Goal: Task Accomplishment & Management: Use online tool/utility

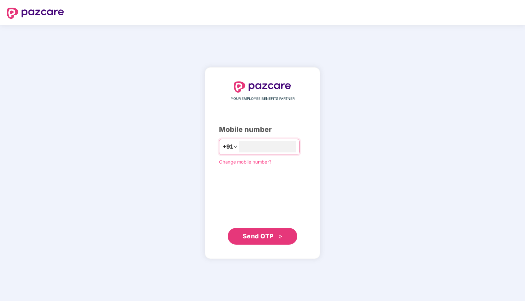
type input "**********"
click at [274, 232] on span "Send OTP" at bounding box center [263, 236] width 40 height 10
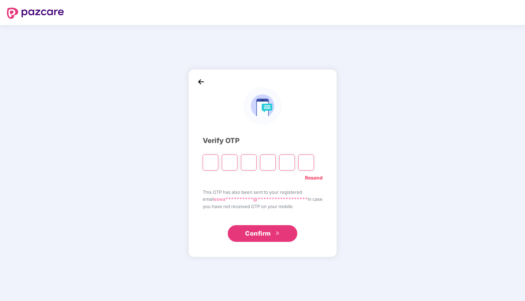
type input "*"
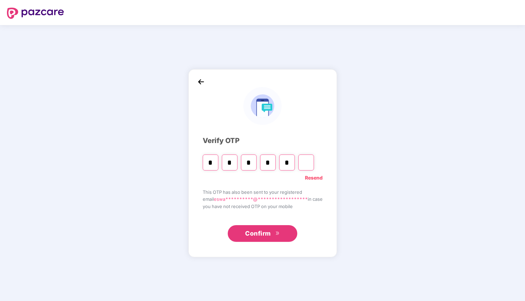
type input "*"
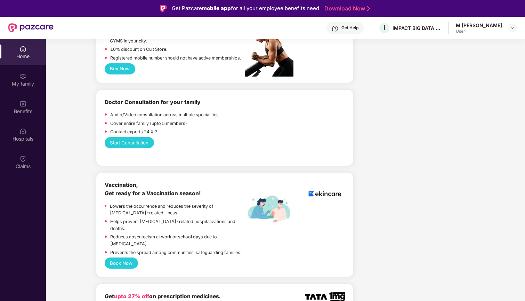
scroll to position [329, 0]
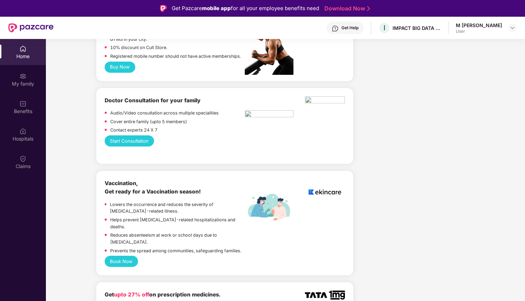
click at [122, 135] on button "Start Consultation" at bounding box center [129, 140] width 49 height 11
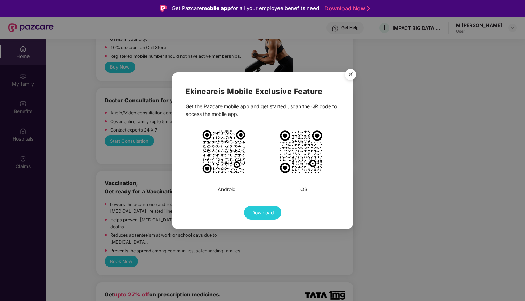
click at [349, 74] on img "Close" at bounding box center [350, 75] width 19 height 19
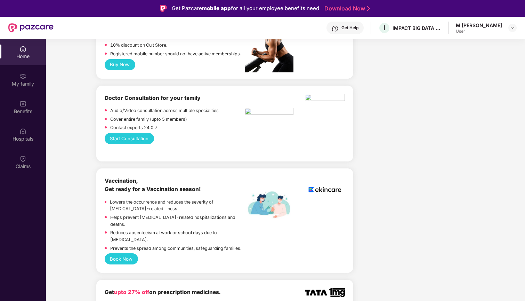
scroll to position [311, 0]
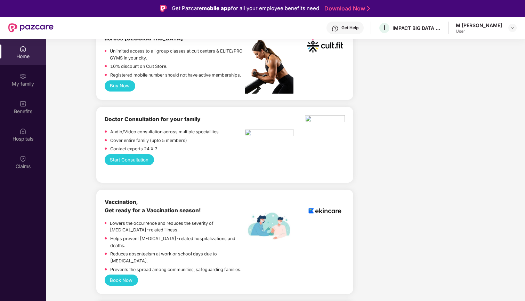
click at [135, 154] on button "Start Consultation" at bounding box center [129, 159] width 49 height 11
